Goal: Use online tool/utility: Utilize a website feature to perform a specific function

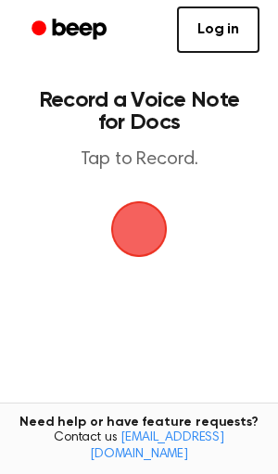
click at [146, 242] on span "button" at bounding box center [139, 229] width 52 height 52
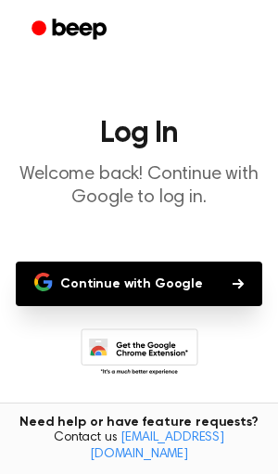
click at [166, 275] on button "Continue with Google" at bounding box center [139, 283] width 247 height 44
click at [108, 288] on button "Continue with Google" at bounding box center [139, 283] width 247 height 44
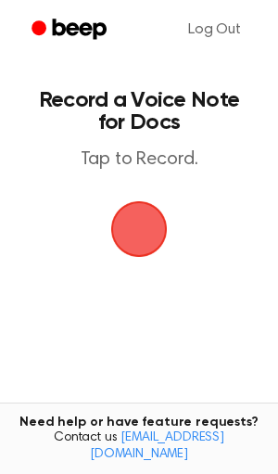
click at [146, 247] on span "button" at bounding box center [139, 229] width 67 height 67
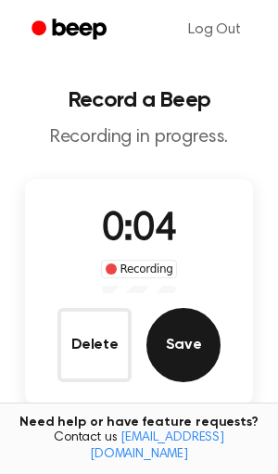
click at [186, 366] on button "Save" at bounding box center [183, 345] width 74 height 74
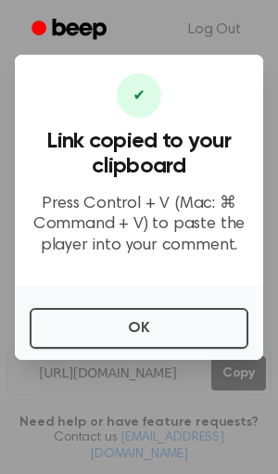
click at [186, 360] on div at bounding box center [139, 237] width 278 height 474
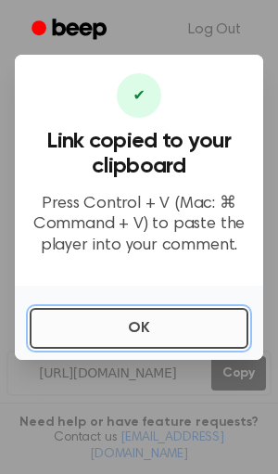
click at [178, 338] on button "OK" at bounding box center [139, 328] width 219 height 41
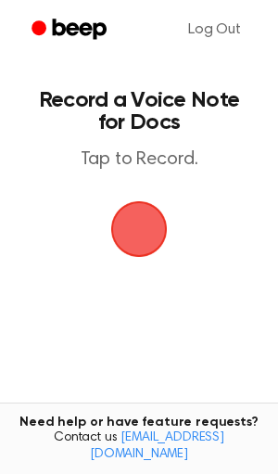
click at [202, 151] on p "Tap to Record." at bounding box center [138, 159] width 211 height 23
click at [118, 222] on span "button" at bounding box center [139, 229] width 67 height 67
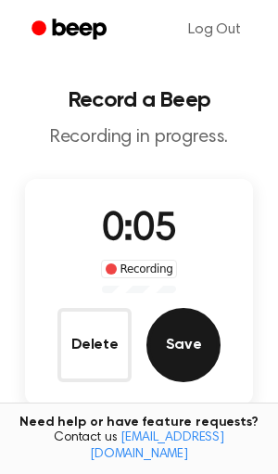
click at [209, 345] on button "Save" at bounding box center [183, 345] width 74 height 74
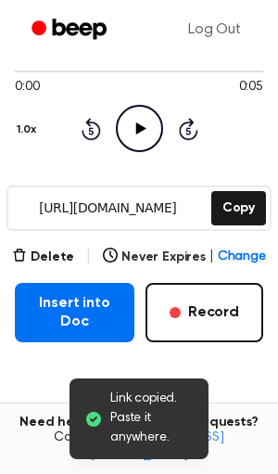
scroll to position [163, 0]
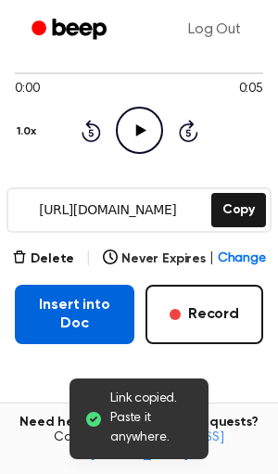
click at [106, 325] on button "Insert into Doc" at bounding box center [75, 314] width 120 height 59
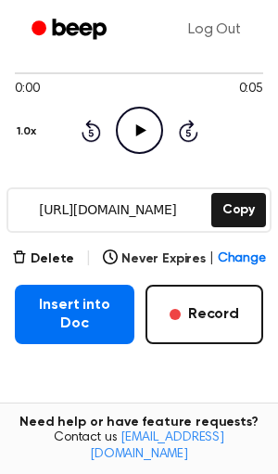
click at [13, 253] on main "Your Recording is Ready Copy the link and paste it anywhere 0:00 0:05 Your brow…" at bounding box center [139, 215] width 278 height 756
click at [27, 256] on icon "button" at bounding box center [19, 256] width 15 height 15
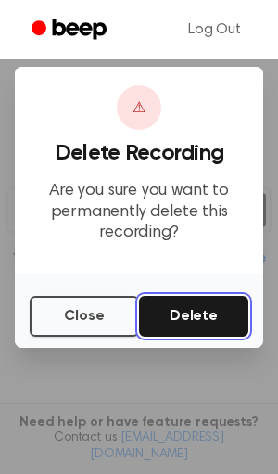
click at [181, 309] on button "Delete" at bounding box center [193, 316] width 109 height 41
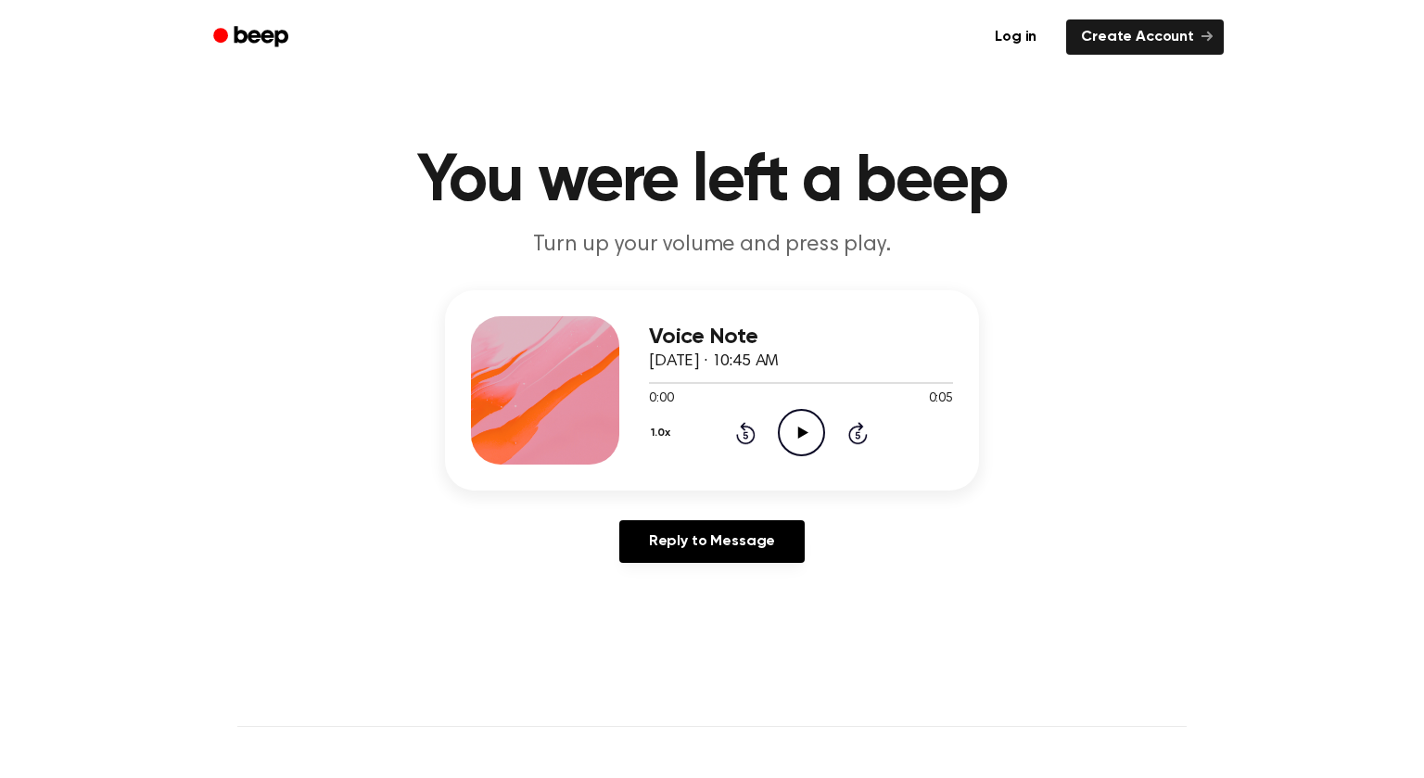
click at [794, 419] on icon "Play Audio" at bounding box center [801, 432] width 47 height 47
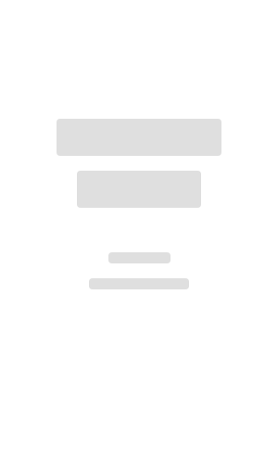
click at [175, 310] on div at bounding box center [139, 237] width 278 height 474
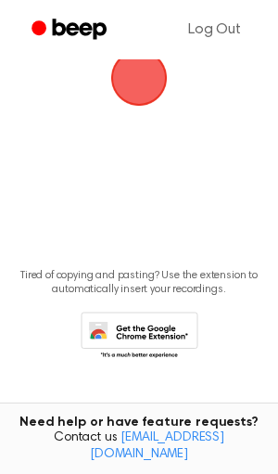
click at [132, 75] on span "button" at bounding box center [139, 78] width 52 height 52
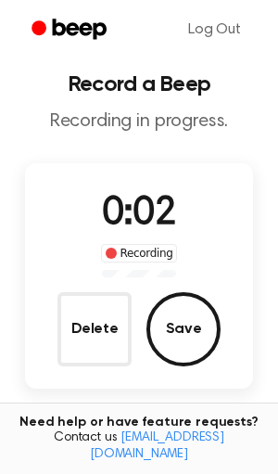
scroll to position [28, 0]
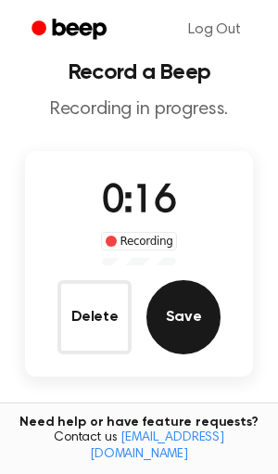
click at [159, 330] on button "Save" at bounding box center [183, 317] width 74 height 74
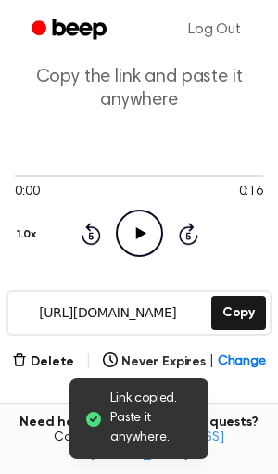
scroll to position [83, 0]
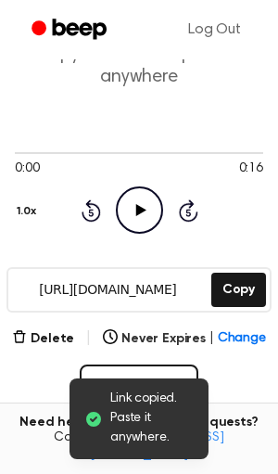
click at [131, 220] on icon "Play Audio" at bounding box center [139, 209] width 47 height 47
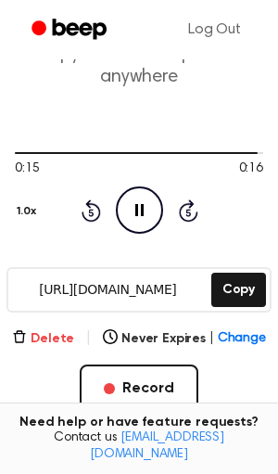
click at [54, 336] on button "Delete" at bounding box center [43, 338] width 62 height 19
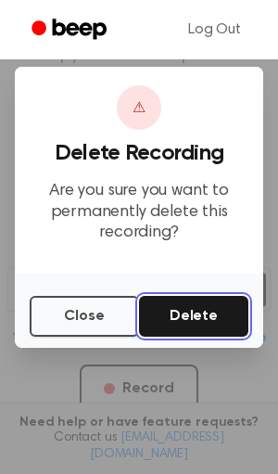
click at [216, 313] on button "Delete" at bounding box center [193, 316] width 109 height 41
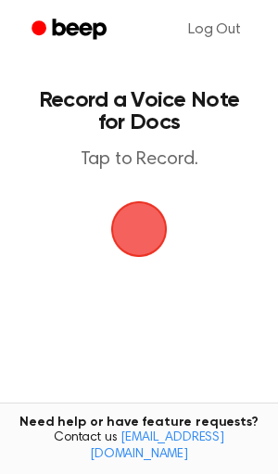
click at [113, 202] on span "button" at bounding box center [139, 229] width 57 height 57
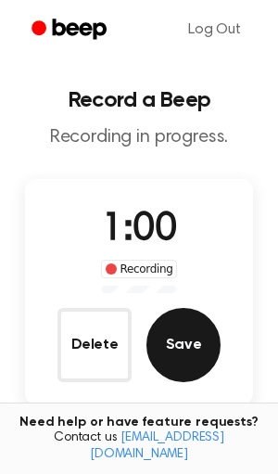
click at [185, 341] on button "Save" at bounding box center [183, 345] width 74 height 74
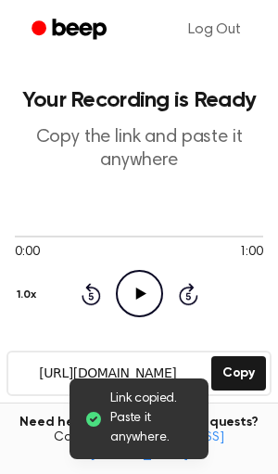
click at [137, 293] on icon at bounding box center [140, 293] width 10 height 12
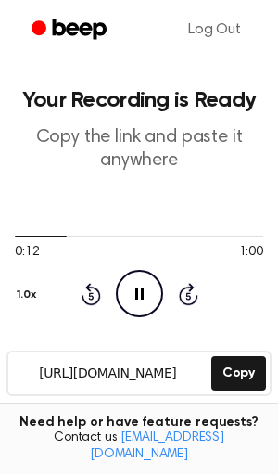
click at [200, 304] on div "0:12 1:00 Your browser does not support the [object Object] element. 1.0x Rewin…" at bounding box center [139, 272] width 248 height 89
click at [193, 299] on icon at bounding box center [188, 294] width 19 height 22
click at [193, 294] on icon "Skip 5 seconds" at bounding box center [188, 294] width 20 height 24
click at [192, 294] on icon "Skip 5 seconds" at bounding box center [188, 294] width 20 height 24
click at [191, 296] on icon "Skip 5 seconds" at bounding box center [188, 294] width 20 height 24
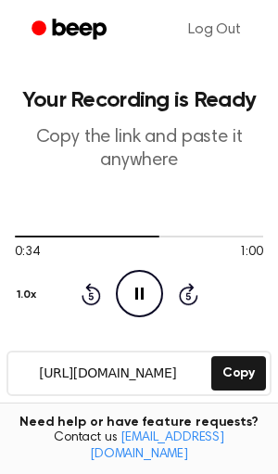
click at [193, 294] on icon "Skip 5 seconds" at bounding box center [188, 294] width 20 height 24
click at [194, 293] on icon "Skip 5 seconds" at bounding box center [188, 294] width 20 height 24
click at [188, 283] on icon at bounding box center [188, 294] width 19 height 22
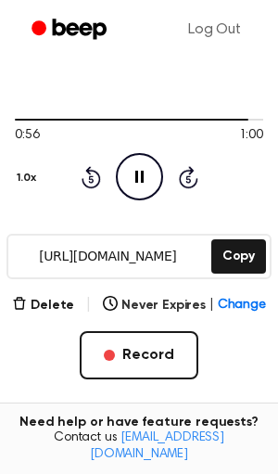
scroll to position [114, 0]
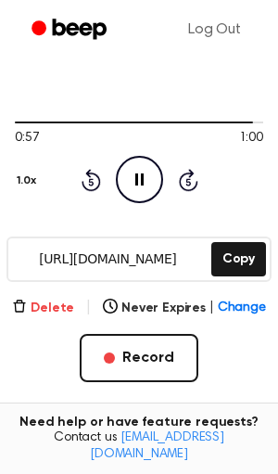
click at [63, 312] on button "Delete" at bounding box center [43, 307] width 62 height 19
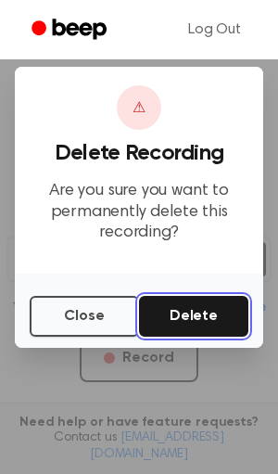
click at [173, 317] on button "Delete" at bounding box center [193, 316] width 109 height 41
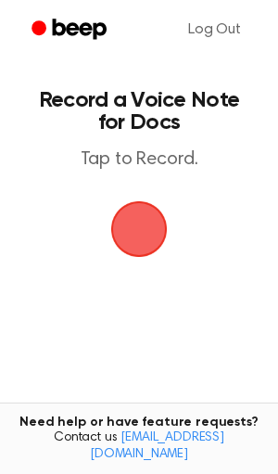
click at [138, 195] on span "button" at bounding box center [139, 229] width 69 height 69
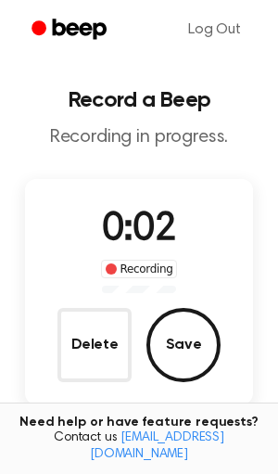
click at [158, 313] on div "Delete Save" at bounding box center [138, 345] width 163 height 74
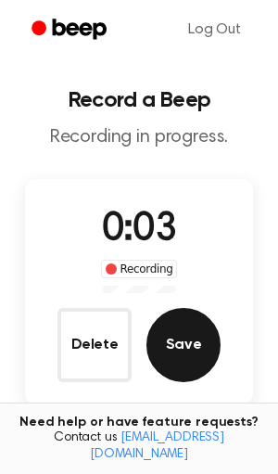
click at [191, 322] on button "Save" at bounding box center [183, 345] width 74 height 74
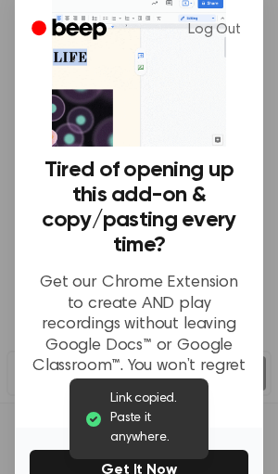
scroll to position [171, 0]
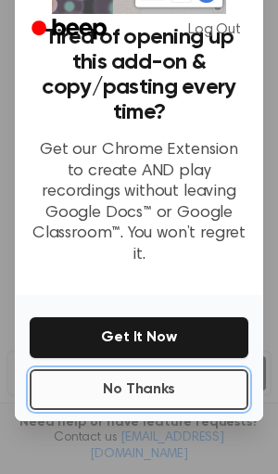
click at [151, 374] on button "No Thanks" at bounding box center [139, 389] width 219 height 41
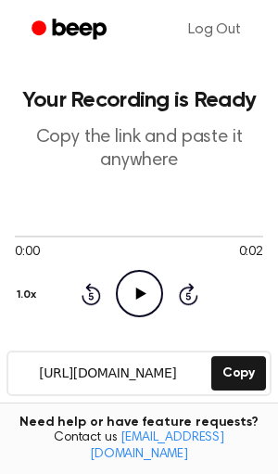
click at [127, 304] on icon "Play Audio" at bounding box center [139, 293] width 47 height 47
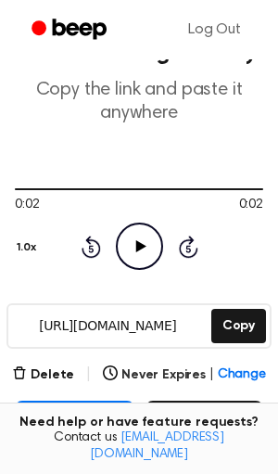
scroll to position [40, 0]
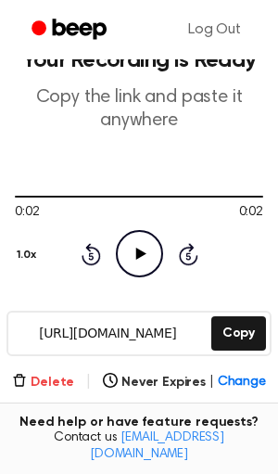
click at [34, 377] on button "Delete" at bounding box center [43, 382] width 62 height 19
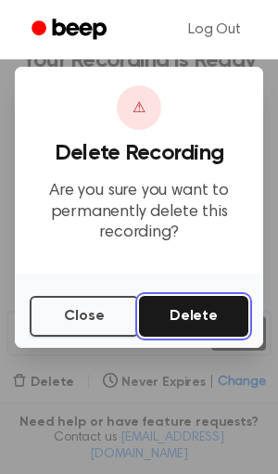
click at [219, 310] on button "Delete" at bounding box center [193, 316] width 109 height 41
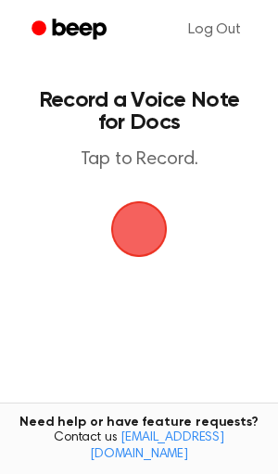
click at [152, 226] on span "button" at bounding box center [139, 229] width 52 height 52
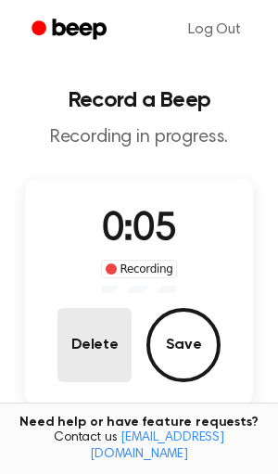
click at [124, 331] on button "Delete" at bounding box center [94, 345] width 74 height 74
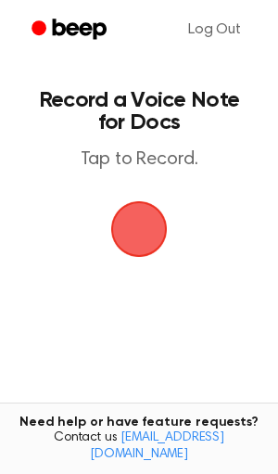
click at [139, 225] on span "button" at bounding box center [139, 229] width 52 height 52
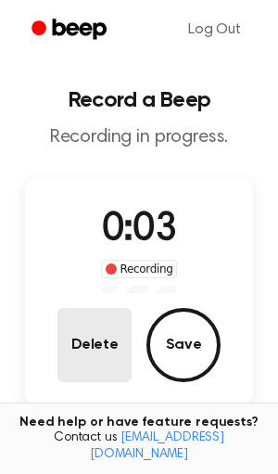
click at [93, 348] on button "Delete" at bounding box center [94, 345] width 74 height 74
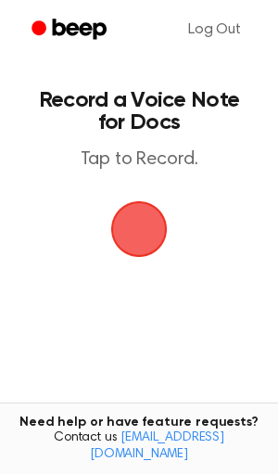
click at [119, 252] on span "button" at bounding box center [139, 229] width 52 height 52
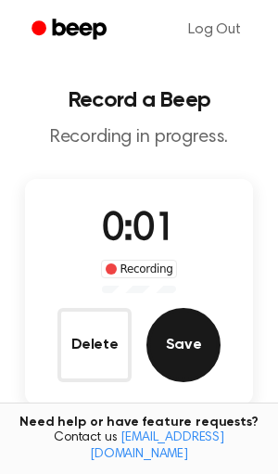
click at [172, 322] on button "Save" at bounding box center [183, 345] width 74 height 74
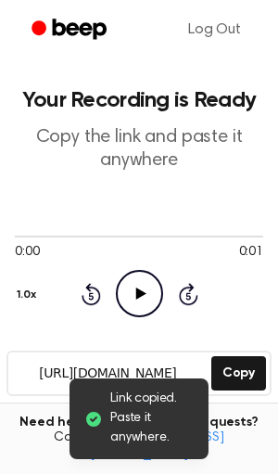
click at [141, 276] on icon "Play Audio" at bounding box center [139, 293] width 47 height 47
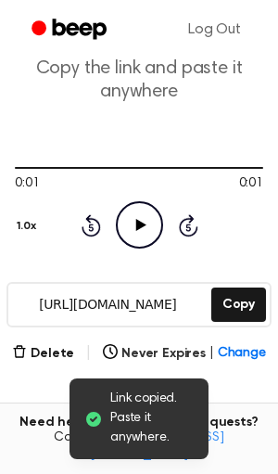
scroll to position [70, 0]
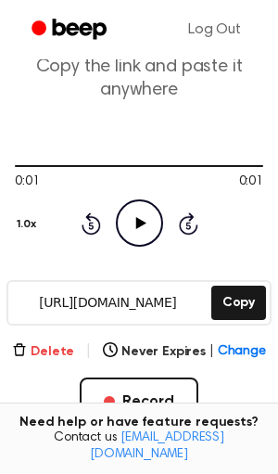
click at [71, 356] on button "Delete" at bounding box center [43, 351] width 62 height 19
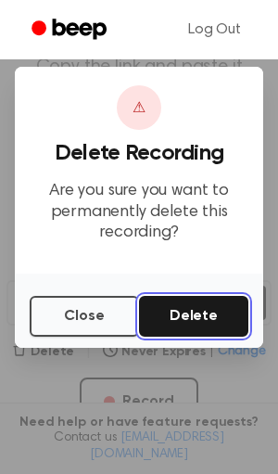
click at [171, 312] on button "Delete" at bounding box center [193, 316] width 109 height 41
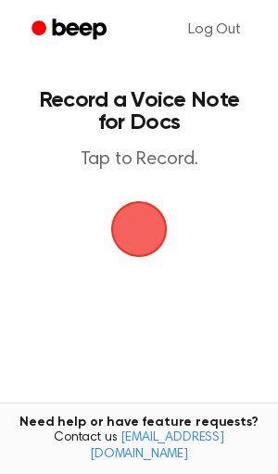
click at [146, 231] on span "button" at bounding box center [139, 229] width 60 height 60
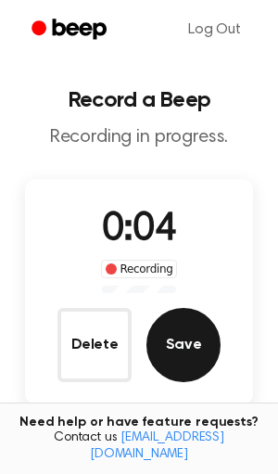
click at [175, 347] on button "Save" at bounding box center [183, 345] width 74 height 74
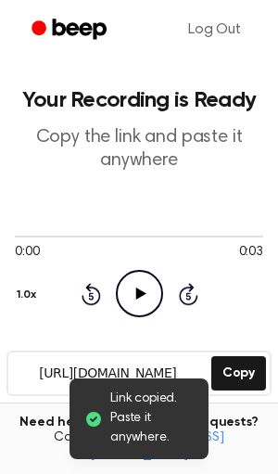
click at [123, 280] on icon "Play Audio" at bounding box center [139, 293] width 47 height 47
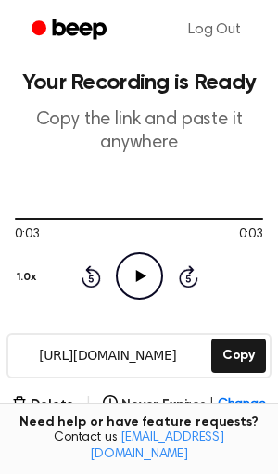
scroll to position [120, 0]
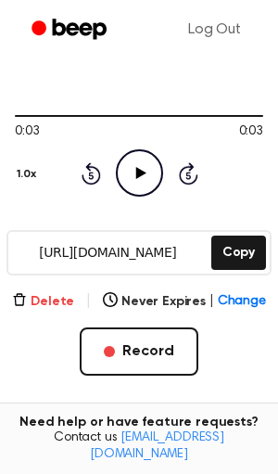
click at [60, 299] on button "Delete" at bounding box center [43, 301] width 62 height 19
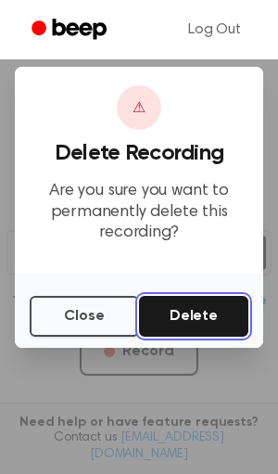
click at [175, 329] on button "Delete" at bounding box center [193, 316] width 109 height 41
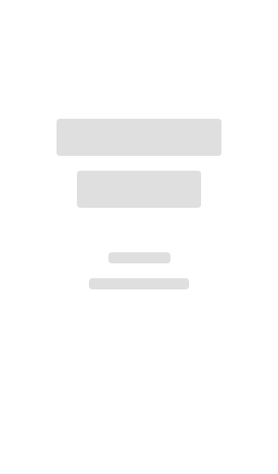
scroll to position [143, 0]
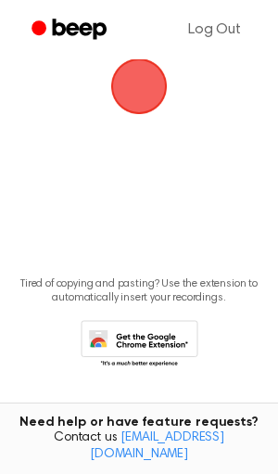
click at [127, 82] on span "button" at bounding box center [139, 86] width 57 height 57
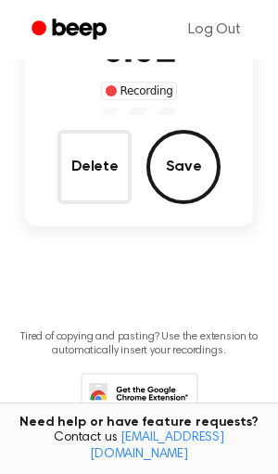
scroll to position [173, 0]
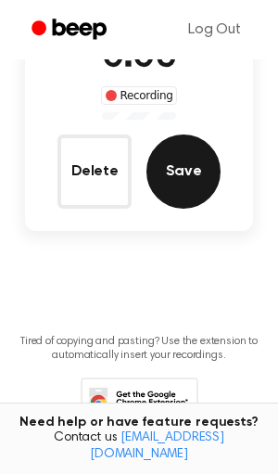
click at [168, 150] on button "Save" at bounding box center [183, 171] width 74 height 74
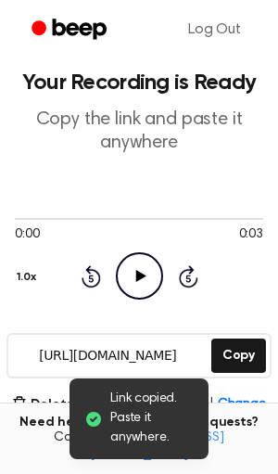
scroll to position [0, 0]
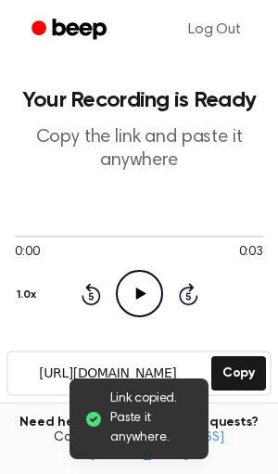
click at [150, 303] on icon "Play Audio" at bounding box center [139, 293] width 47 height 47
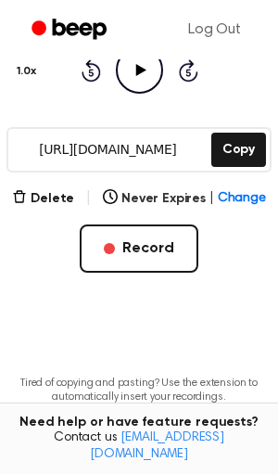
scroll to position [234, 0]
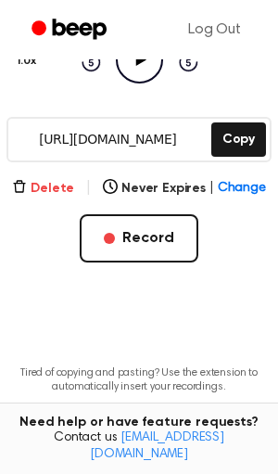
click at [52, 184] on button "Delete" at bounding box center [43, 188] width 62 height 19
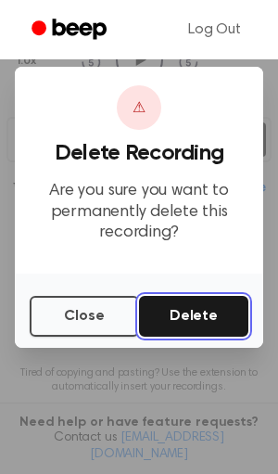
click at [192, 309] on button "Delete" at bounding box center [193, 316] width 109 height 41
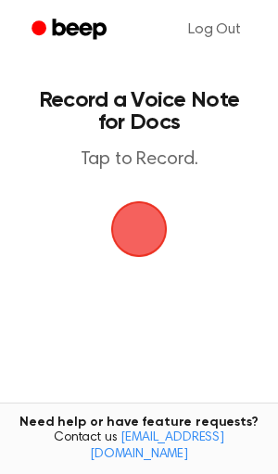
click at [146, 243] on span "button" at bounding box center [139, 229] width 57 height 57
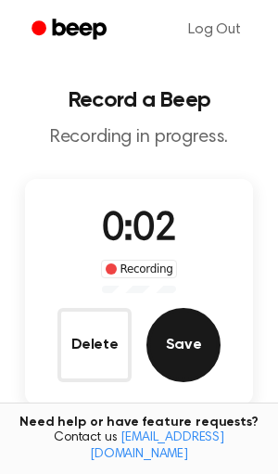
click at [171, 323] on button "Save" at bounding box center [183, 345] width 74 height 74
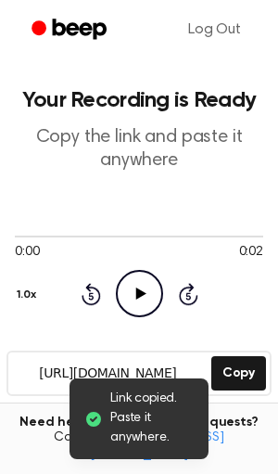
click at [126, 285] on icon "Play Audio" at bounding box center [139, 293] width 47 height 47
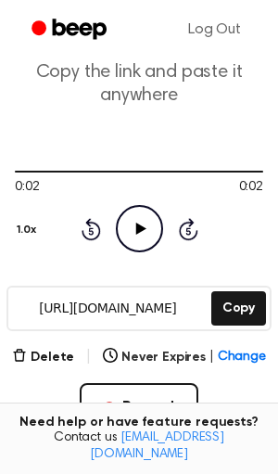
scroll to position [70, 0]
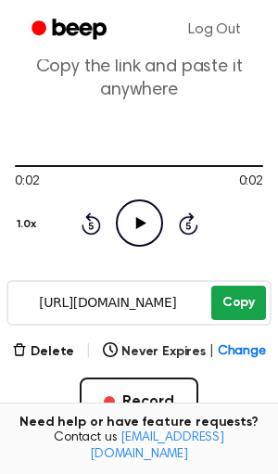
click at [234, 313] on button "Copy" at bounding box center [238, 302] width 55 height 34
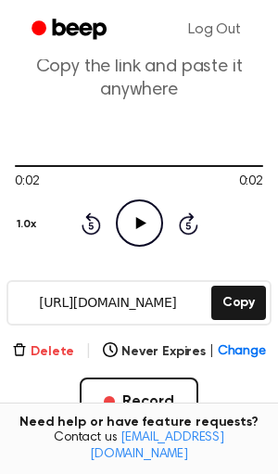
click at [35, 348] on button "Delete" at bounding box center [43, 351] width 62 height 19
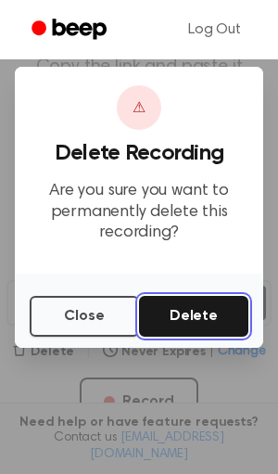
click at [195, 306] on button "Delete" at bounding box center [193, 316] width 109 height 41
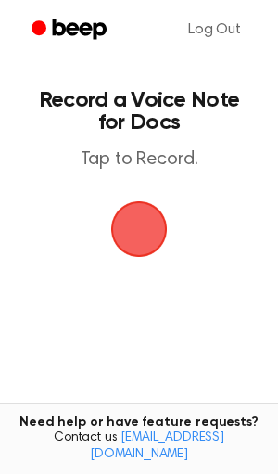
click at [156, 255] on span "button" at bounding box center [139, 229] width 52 height 52
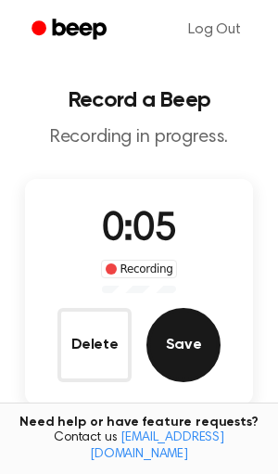
click at [176, 348] on button "Save" at bounding box center [183, 345] width 74 height 74
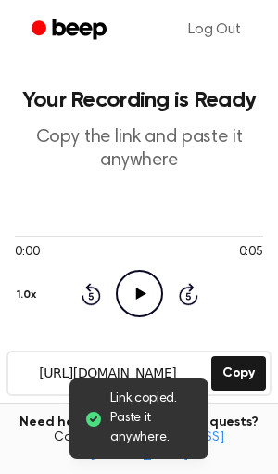
click at [130, 293] on icon "Play Audio" at bounding box center [139, 293] width 47 height 47
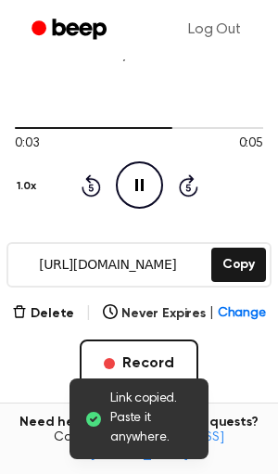
scroll to position [107, 0]
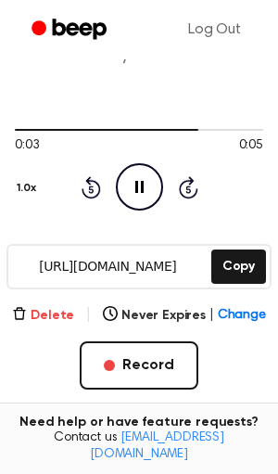
click at [52, 320] on button "Delete" at bounding box center [43, 315] width 62 height 19
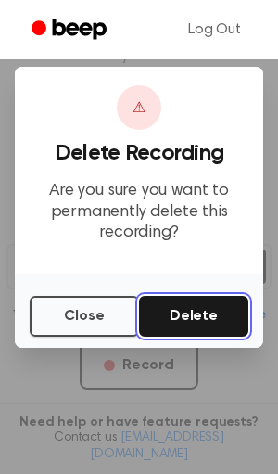
click at [185, 317] on button "Delete" at bounding box center [193, 316] width 109 height 41
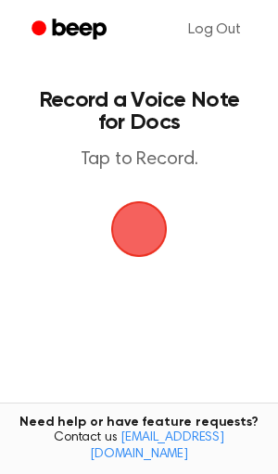
click at [154, 255] on span "button" at bounding box center [139, 229] width 52 height 52
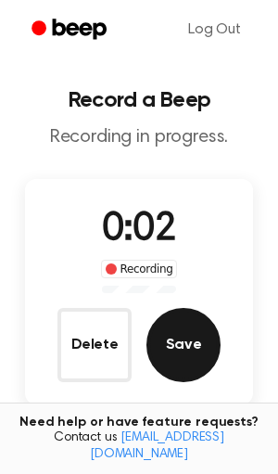
click at [169, 319] on button "Save" at bounding box center [183, 345] width 74 height 74
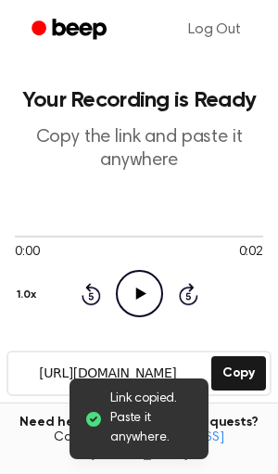
click at [150, 298] on icon "Play Audio" at bounding box center [139, 293] width 47 height 47
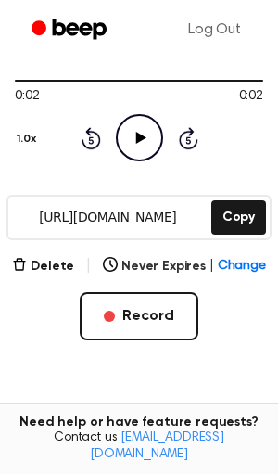
scroll to position [149, 0]
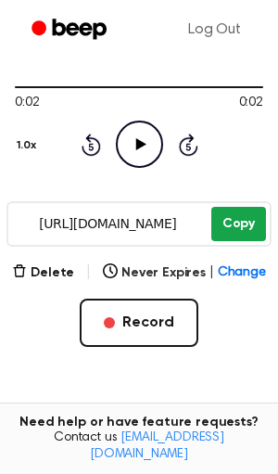
click at [220, 211] on button "Copy" at bounding box center [238, 224] width 55 height 34
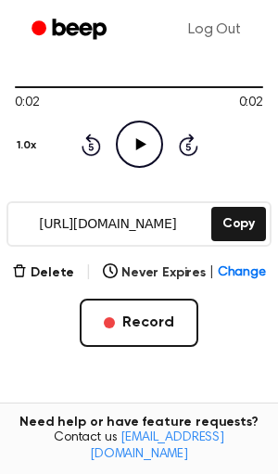
click at [21, 136] on button "1.0x" at bounding box center [29, 146] width 28 height 32
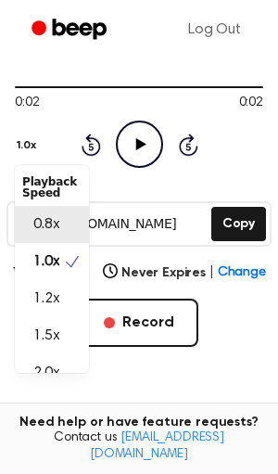
scroll to position [21, 0]
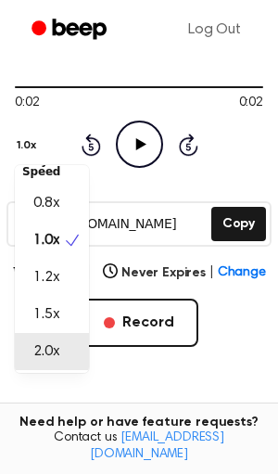
click at [44, 346] on span "2.0x" at bounding box center [46, 351] width 26 height 22
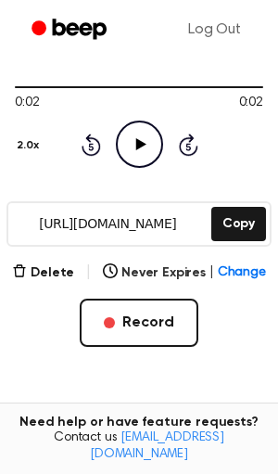
click at [125, 134] on icon "Play Audio" at bounding box center [139, 143] width 47 height 47
click at [69, 278] on button "Delete" at bounding box center [43, 272] width 62 height 19
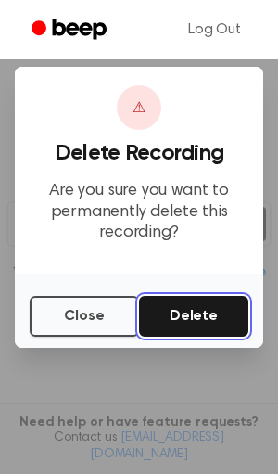
click at [219, 305] on button "Delete" at bounding box center [193, 316] width 109 height 41
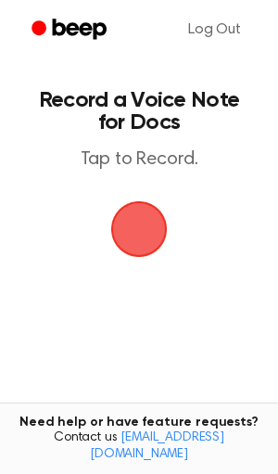
click at [144, 239] on span "button" at bounding box center [139, 229] width 52 height 52
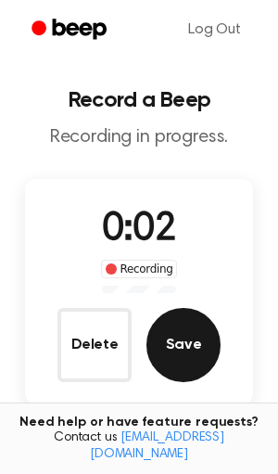
click at [167, 330] on button "Save" at bounding box center [183, 345] width 74 height 74
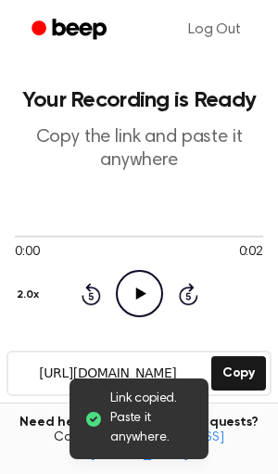
click at [152, 283] on icon "Play Audio" at bounding box center [139, 293] width 47 height 47
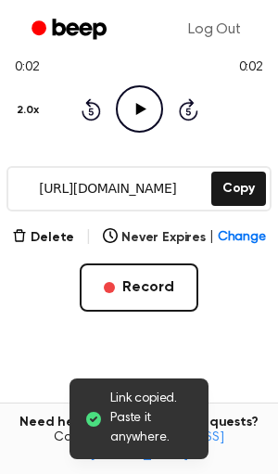
scroll to position [189, 0]
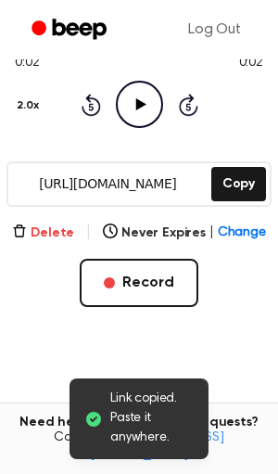
click at [28, 238] on button "Delete" at bounding box center [43, 232] width 62 height 19
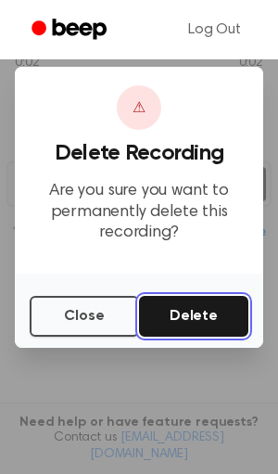
click at [210, 317] on button "Delete" at bounding box center [193, 316] width 109 height 41
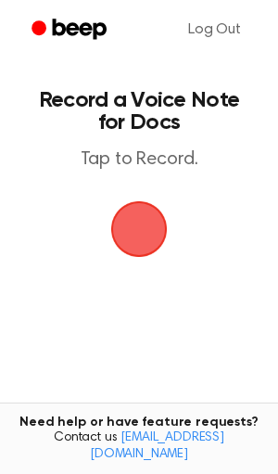
click at [140, 242] on span "button" at bounding box center [139, 229] width 52 height 52
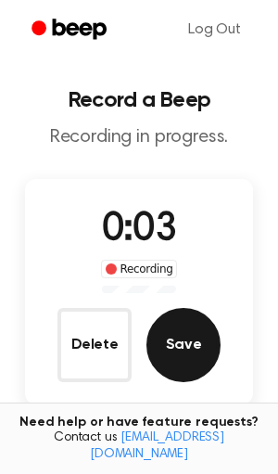
click at [172, 325] on button "Save" at bounding box center [183, 345] width 74 height 74
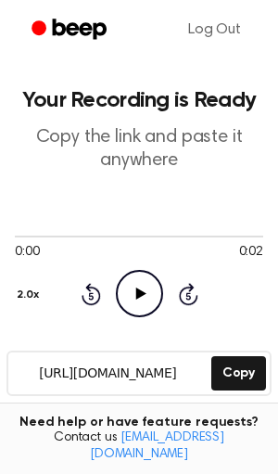
click at [139, 282] on icon "Play Audio" at bounding box center [139, 293] width 47 height 47
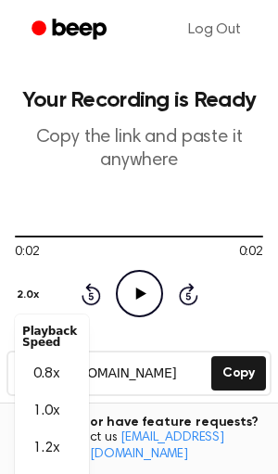
click at [19, 286] on div "2.0x Playback Speed 0.8x 1.0x 1.2x 1.5x 2.0x" at bounding box center [30, 291] width 31 height 37
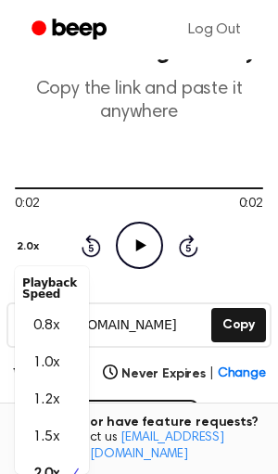
click at [35, 305] on div "Playback Speed" at bounding box center [52, 288] width 74 height 37
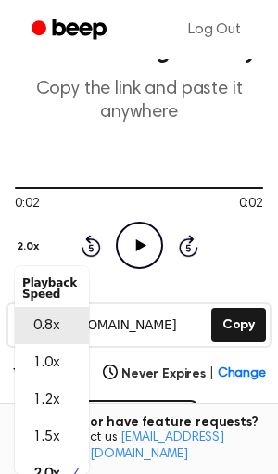
click at [47, 344] on div "1.0x" at bounding box center [52, 362] width 74 height 37
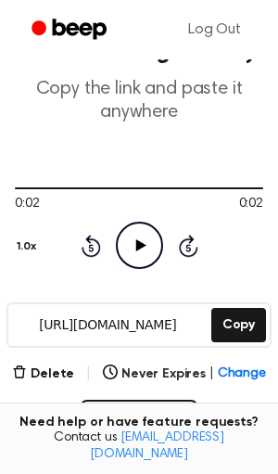
click at [22, 242] on button "1.0x" at bounding box center [29, 247] width 28 height 32
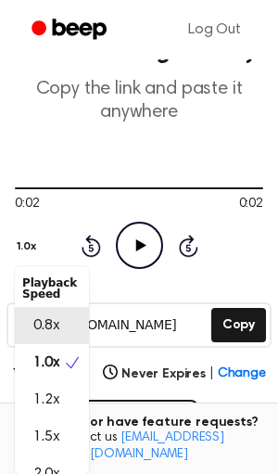
click at [44, 316] on span "0.8x" at bounding box center [46, 325] width 26 height 22
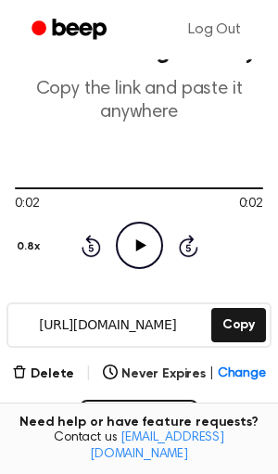
click at [123, 247] on icon "Play Audio" at bounding box center [139, 245] width 47 height 47
click at [32, 238] on button "0.8x" at bounding box center [31, 247] width 32 height 32
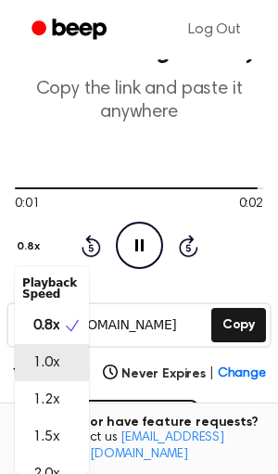
scroll to position [21, 0]
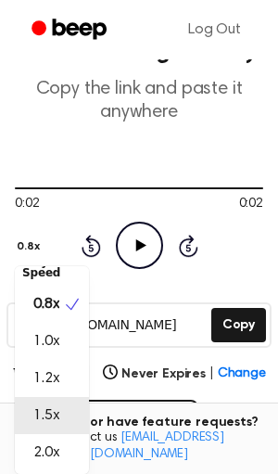
click at [41, 416] on span "1.5x" at bounding box center [46, 415] width 26 height 22
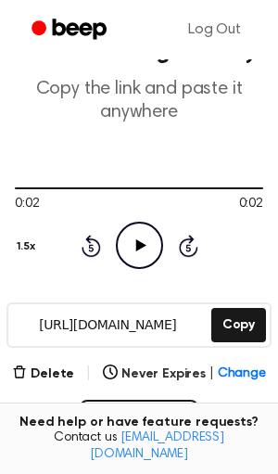
click at [146, 228] on icon "Play Audio" at bounding box center [139, 245] width 47 height 47
click at [17, 241] on button "1.5x" at bounding box center [28, 247] width 27 height 32
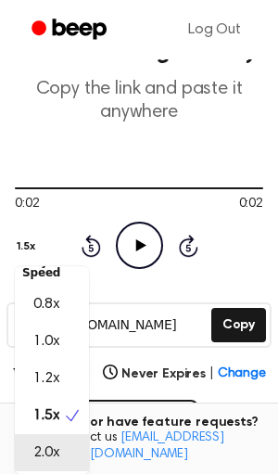
click at [36, 437] on div "2.0x" at bounding box center [52, 452] width 74 height 37
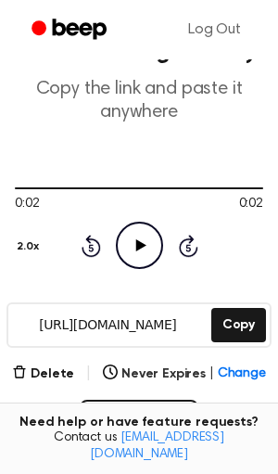
click at [141, 252] on icon "Play Audio" at bounding box center [139, 245] width 47 height 47
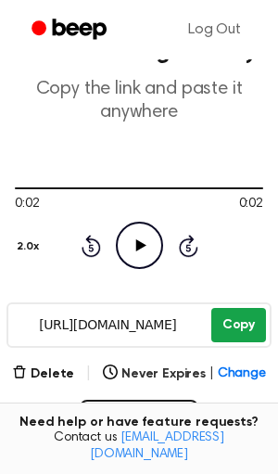
click at [238, 309] on button "Copy" at bounding box center [238, 325] width 55 height 34
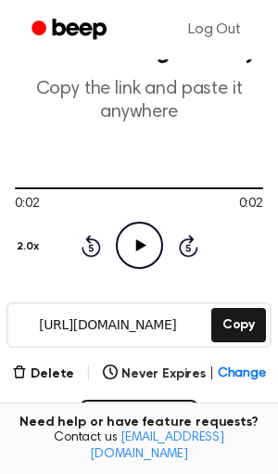
click at [79, 382] on div "Delete | Never Expires | Change" at bounding box center [139, 373] width 254 height 22
click at [59, 374] on button "Delete" at bounding box center [43, 373] width 62 height 19
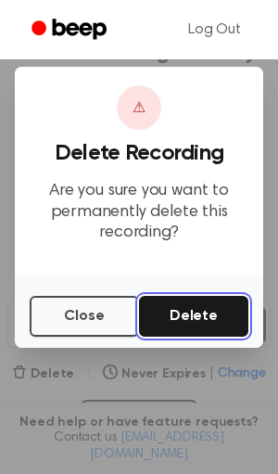
click at [170, 323] on button "Delete" at bounding box center [193, 316] width 109 height 41
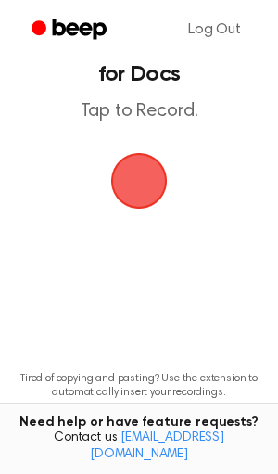
scroll to position [48, 0]
click at [113, 165] on span "button" at bounding box center [139, 181] width 52 height 52
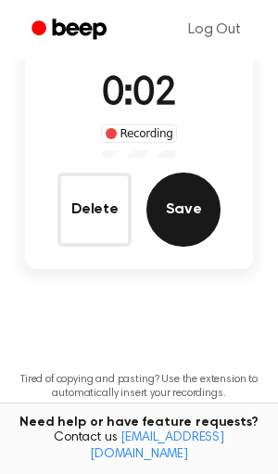
click at [154, 190] on button "Save" at bounding box center [183, 209] width 74 height 74
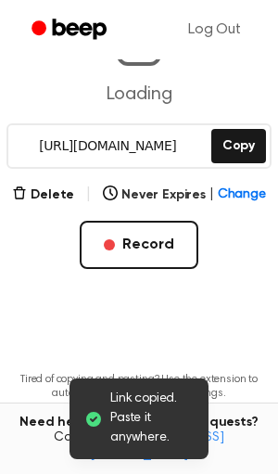
scroll to position [227, 0]
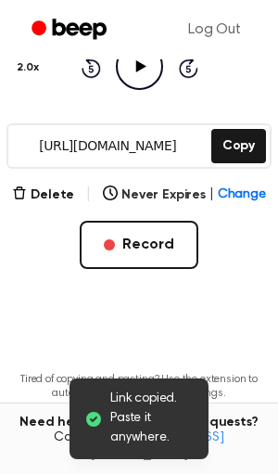
click at [138, 67] on icon at bounding box center [140, 66] width 10 height 12
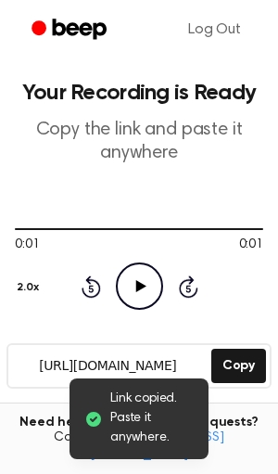
scroll to position [11, 0]
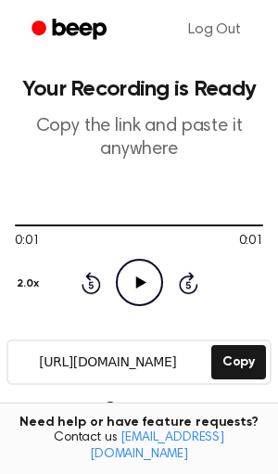
click at [127, 275] on icon "Play Audio" at bounding box center [139, 282] width 47 height 47
click at [130, 273] on icon "Play Audio" at bounding box center [139, 282] width 47 height 47
click at [136, 269] on icon "Pause Audio" at bounding box center [139, 282] width 47 height 47
click at [136, 272] on icon "Play Audio" at bounding box center [139, 282] width 47 height 47
click at [135, 272] on icon "Play Audio" at bounding box center [139, 282] width 47 height 47
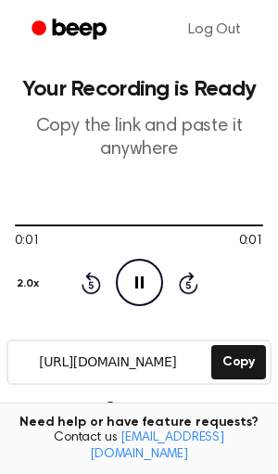
click at [135, 272] on icon "Pause Audio" at bounding box center [139, 282] width 47 height 47
click at [135, 272] on icon "Play Audio" at bounding box center [139, 282] width 47 height 47
click at [140, 270] on icon "Play Audio" at bounding box center [139, 282] width 47 height 47
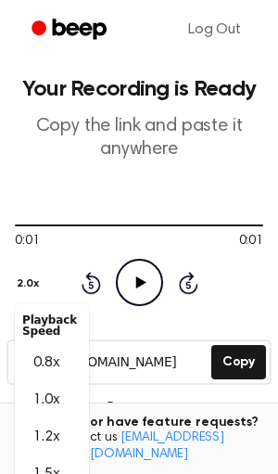
click at [33, 281] on div "2.0x Playback Speed 0.8x 1.0x 1.2x 1.5x 2.0x" at bounding box center [30, 280] width 31 height 37
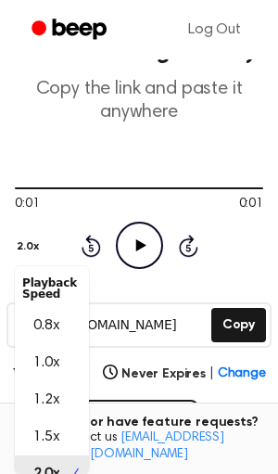
scroll to position [18, 0]
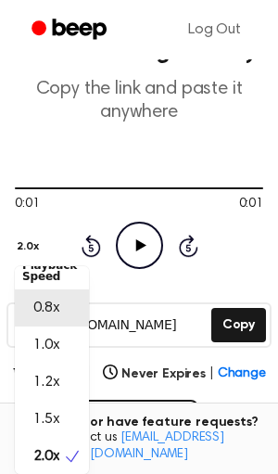
click at [40, 299] on span "0.8x" at bounding box center [46, 308] width 26 height 22
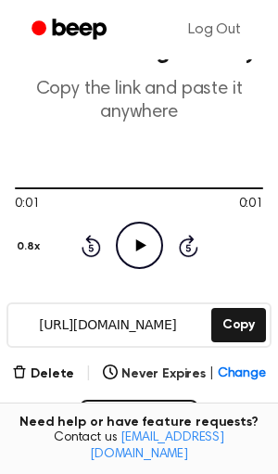
click at [112, 248] on div "Rewind 5 seconds Play Audio Skip 5 seconds" at bounding box center [140, 245] width 118 height 47
click at [124, 248] on icon "Play Audio" at bounding box center [139, 245] width 47 height 47
click at [41, 244] on button "0.8x" at bounding box center [31, 247] width 32 height 32
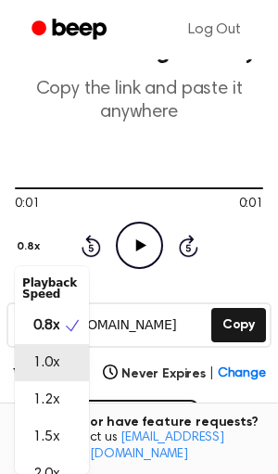
click at [45, 352] on span "1.0x" at bounding box center [46, 362] width 26 height 22
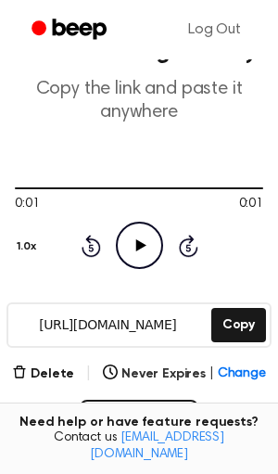
click at [140, 241] on icon at bounding box center [140, 245] width 10 height 12
click at [29, 242] on button "1.0x" at bounding box center [29, 247] width 28 height 32
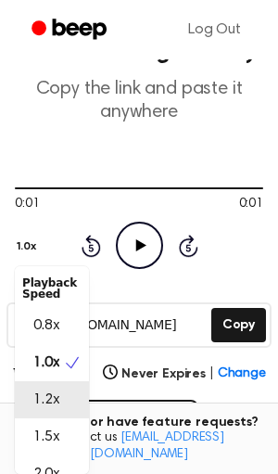
click at [46, 404] on span "1.2x" at bounding box center [46, 399] width 26 height 22
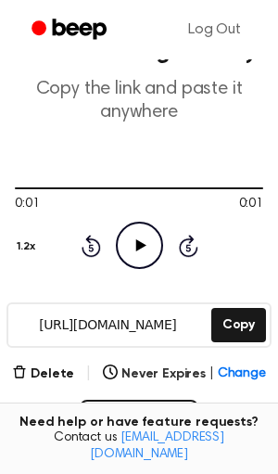
click at [119, 256] on circle at bounding box center [139, 244] width 45 height 45
click at [16, 240] on button "1.2x" at bounding box center [28, 247] width 27 height 32
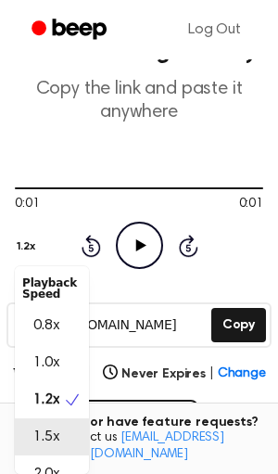
click at [34, 425] on span "1.5x" at bounding box center [46, 436] width 26 height 22
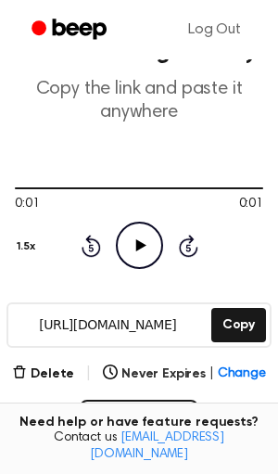
click at [121, 251] on icon "Play Audio" at bounding box center [139, 245] width 47 height 47
click at [122, 248] on icon "Play Audio" at bounding box center [139, 245] width 47 height 47
click at [21, 252] on button "1.5x" at bounding box center [28, 247] width 27 height 32
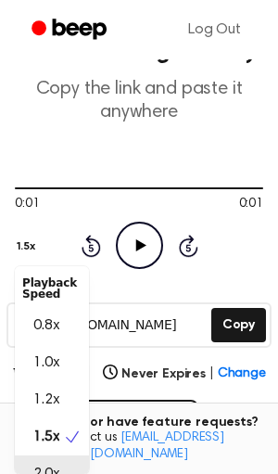
click at [43, 462] on span "2.0x" at bounding box center [46, 473] width 26 height 22
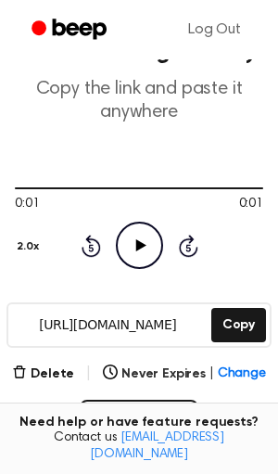
click at [117, 243] on circle at bounding box center [139, 244] width 45 height 45
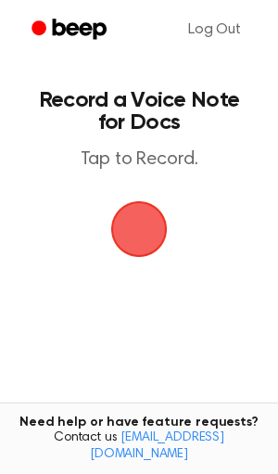
click at [122, 220] on span "button" at bounding box center [139, 229] width 52 height 52
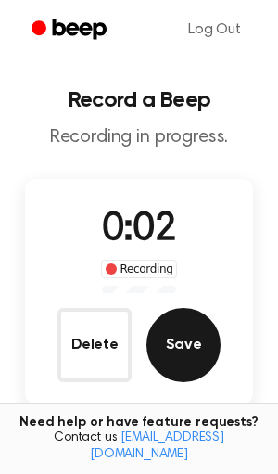
click at [197, 348] on button "Save" at bounding box center [183, 345] width 74 height 74
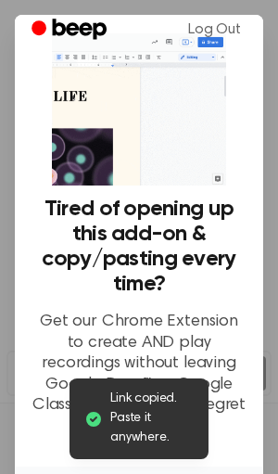
scroll to position [171, 0]
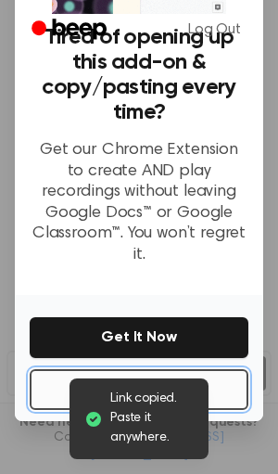
click at [218, 373] on button "No Thanks" at bounding box center [139, 389] width 219 height 41
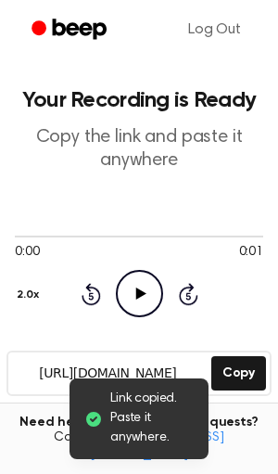
click at [148, 273] on icon "Play Audio" at bounding box center [139, 293] width 47 height 47
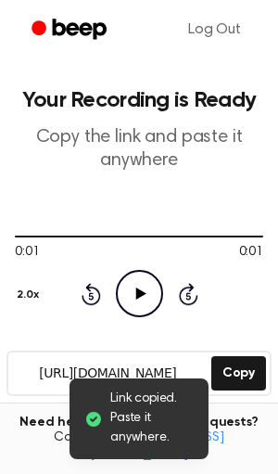
click at [37, 297] on button "2.0x" at bounding box center [30, 295] width 31 height 32
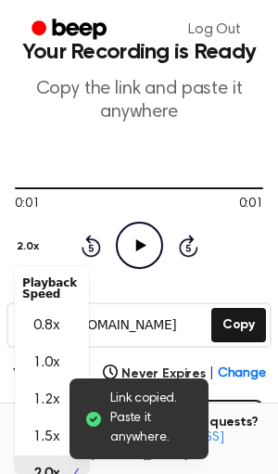
scroll to position [18, 0]
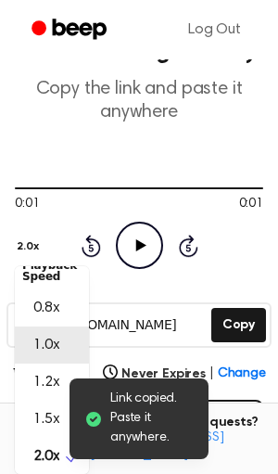
click at [60, 339] on div "1.0x" at bounding box center [52, 344] width 74 height 37
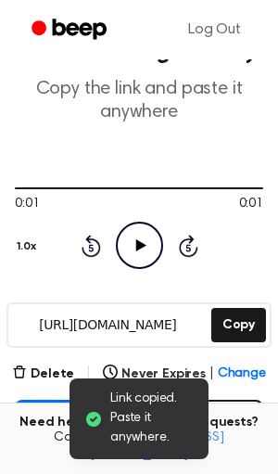
click at [147, 252] on icon "Play Audio" at bounding box center [139, 245] width 47 height 47
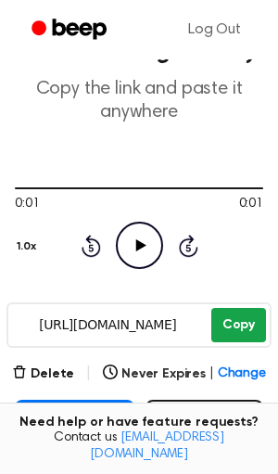
click at [248, 325] on button "Copy" at bounding box center [238, 325] width 55 height 34
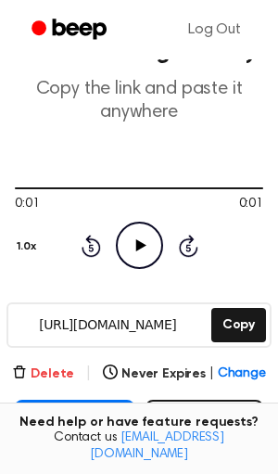
click at [39, 369] on button "Delete" at bounding box center [43, 373] width 62 height 19
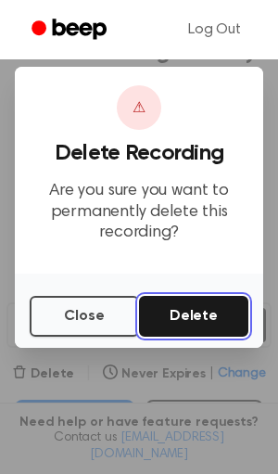
click at [176, 314] on button "Delete" at bounding box center [193, 316] width 109 height 41
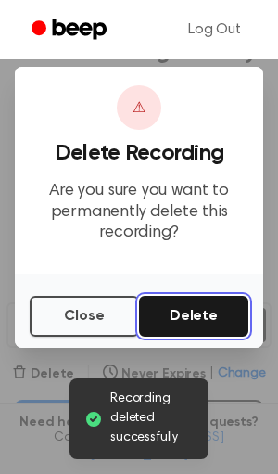
click at [186, 310] on button "Delete" at bounding box center [193, 316] width 109 height 41
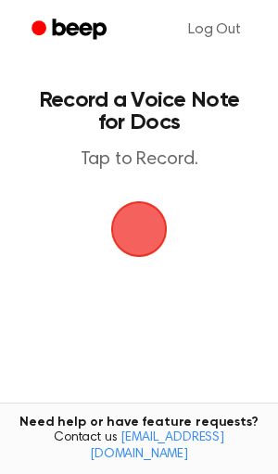
click at [164, 226] on span "button" at bounding box center [139, 229] width 60 height 60
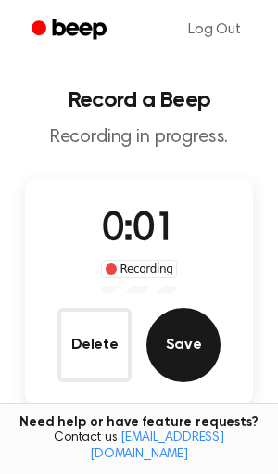
click at [171, 318] on button "Save" at bounding box center [183, 345] width 74 height 74
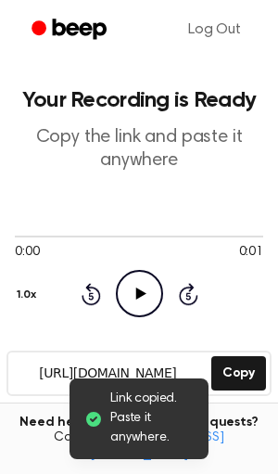
click at [124, 302] on icon "Play Audio" at bounding box center [139, 293] width 47 height 47
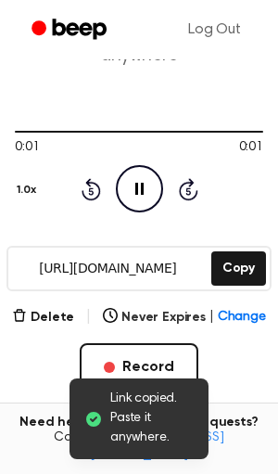
scroll to position [107, 0]
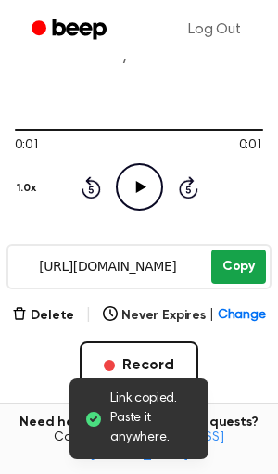
click at [224, 273] on button "Copy" at bounding box center [238, 266] width 55 height 34
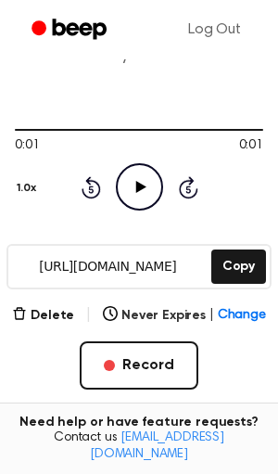
click at [64, 326] on div "Delete | Never Expires | Change Record" at bounding box center [139, 346] width 248 height 85
click at [67, 315] on button "Delete" at bounding box center [43, 315] width 62 height 19
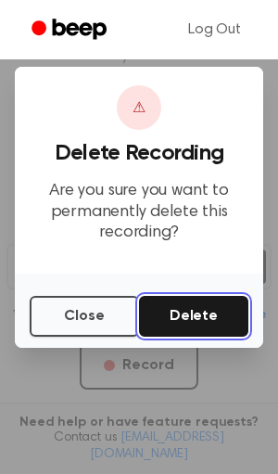
click at [205, 302] on button "Delete" at bounding box center [193, 316] width 109 height 41
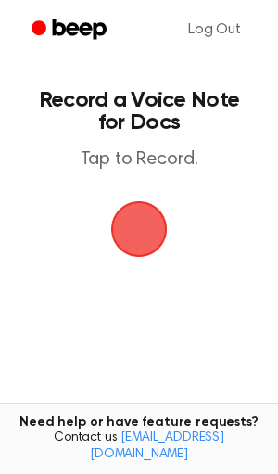
click at [113, 240] on span "button" at bounding box center [139, 229] width 52 height 52
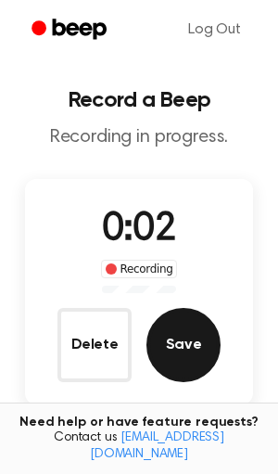
click at [171, 330] on button "Save" at bounding box center [183, 345] width 74 height 74
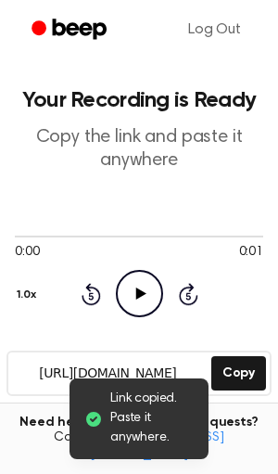
click at [119, 286] on icon "Play Audio" at bounding box center [139, 293] width 47 height 47
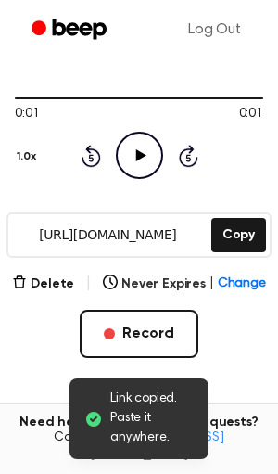
scroll to position [140, 0]
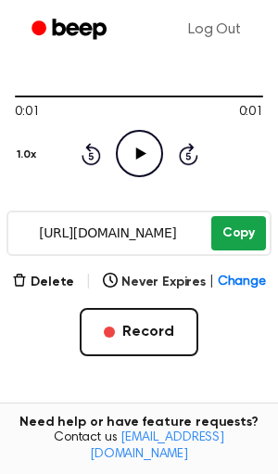
click at [222, 222] on button "Copy" at bounding box center [238, 233] width 55 height 34
